Goal: Find specific page/section: Find specific page/section

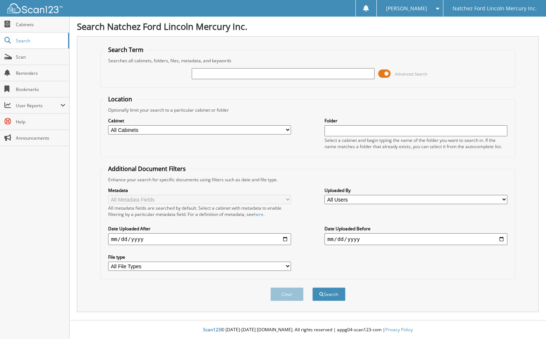
click at [114, 244] on input "date" at bounding box center [199, 239] width 183 height 12
click at [204, 74] on input "text" at bounding box center [283, 73] width 183 height 11
type input "ns1720"
click at [312, 287] on button "Search" at bounding box center [328, 294] width 33 height 14
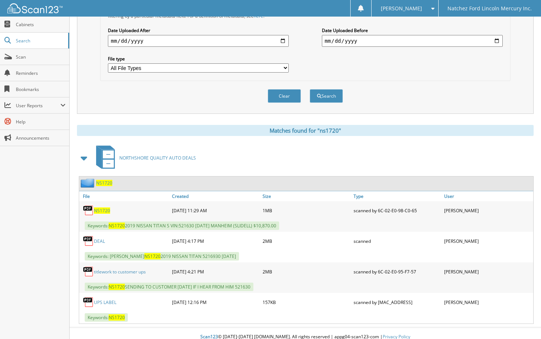
scroll to position [205, 0]
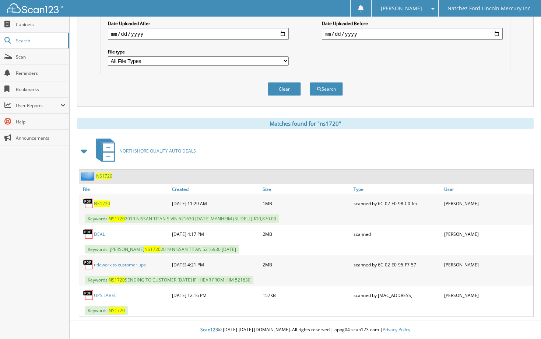
click at [102, 235] on link "DEAL" at bounding box center [99, 234] width 11 height 6
click at [107, 296] on link "UPS LABEL" at bounding box center [105, 295] width 22 height 6
